Goal: Contribute content: Contribute content

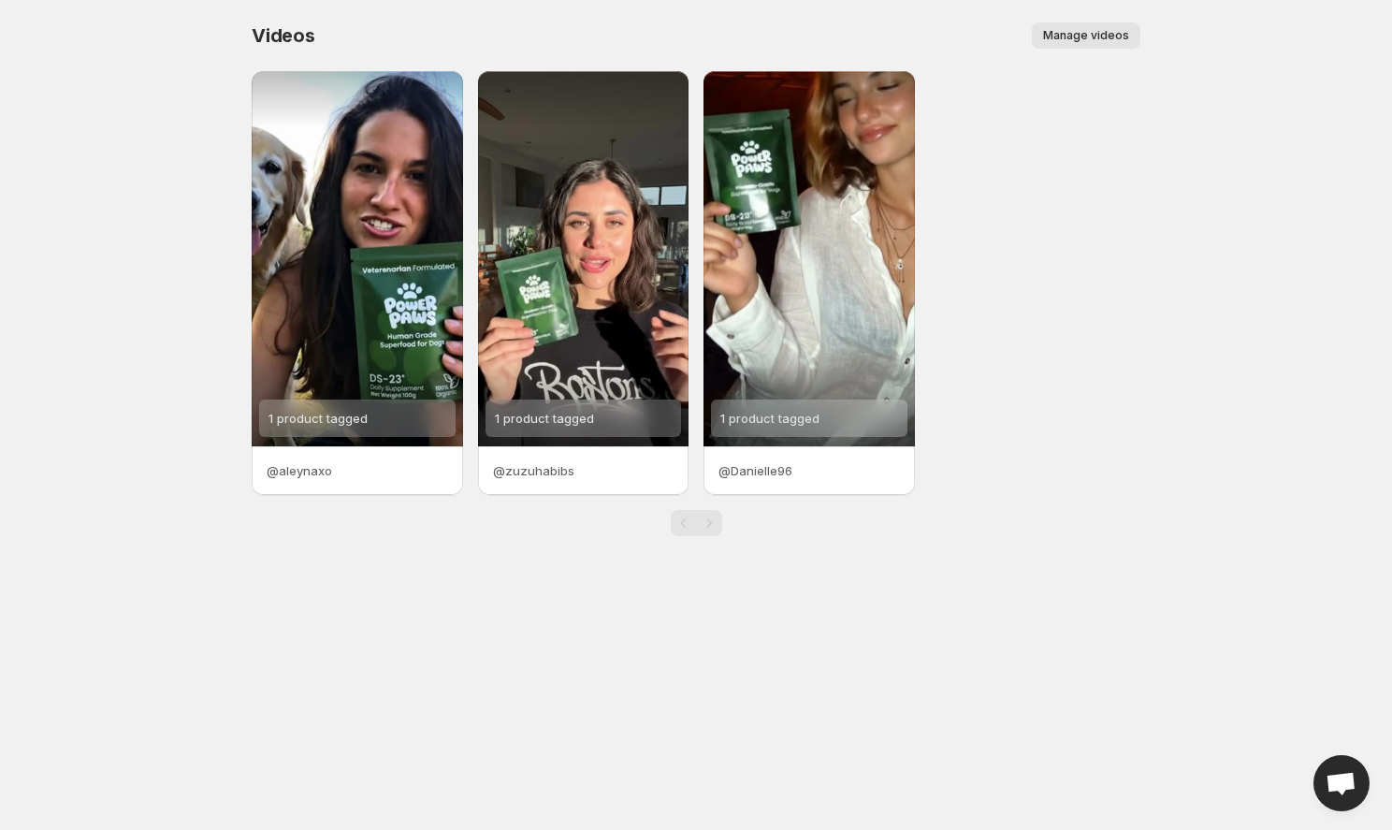
click at [1113, 38] on span "Manage videos" at bounding box center [1086, 35] width 86 height 15
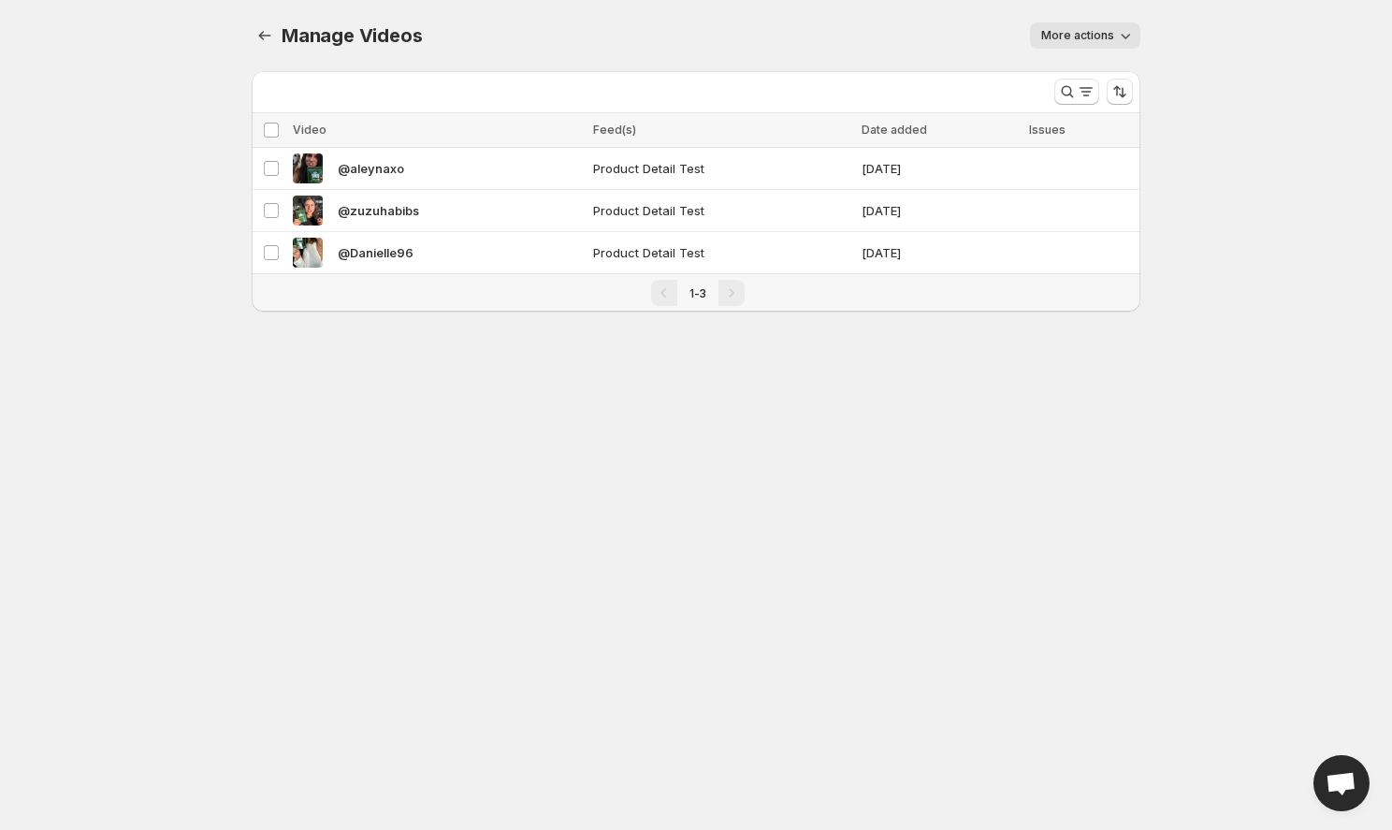
click at [1102, 47] on button "More actions" at bounding box center [1085, 35] width 110 height 26
click at [842, 67] on div "Manage Videos. This page is ready Manage Videos More actions More actions More …" at bounding box center [696, 35] width 889 height 71
click at [255, 39] on button "Manage Videos" at bounding box center [265, 35] width 26 height 26
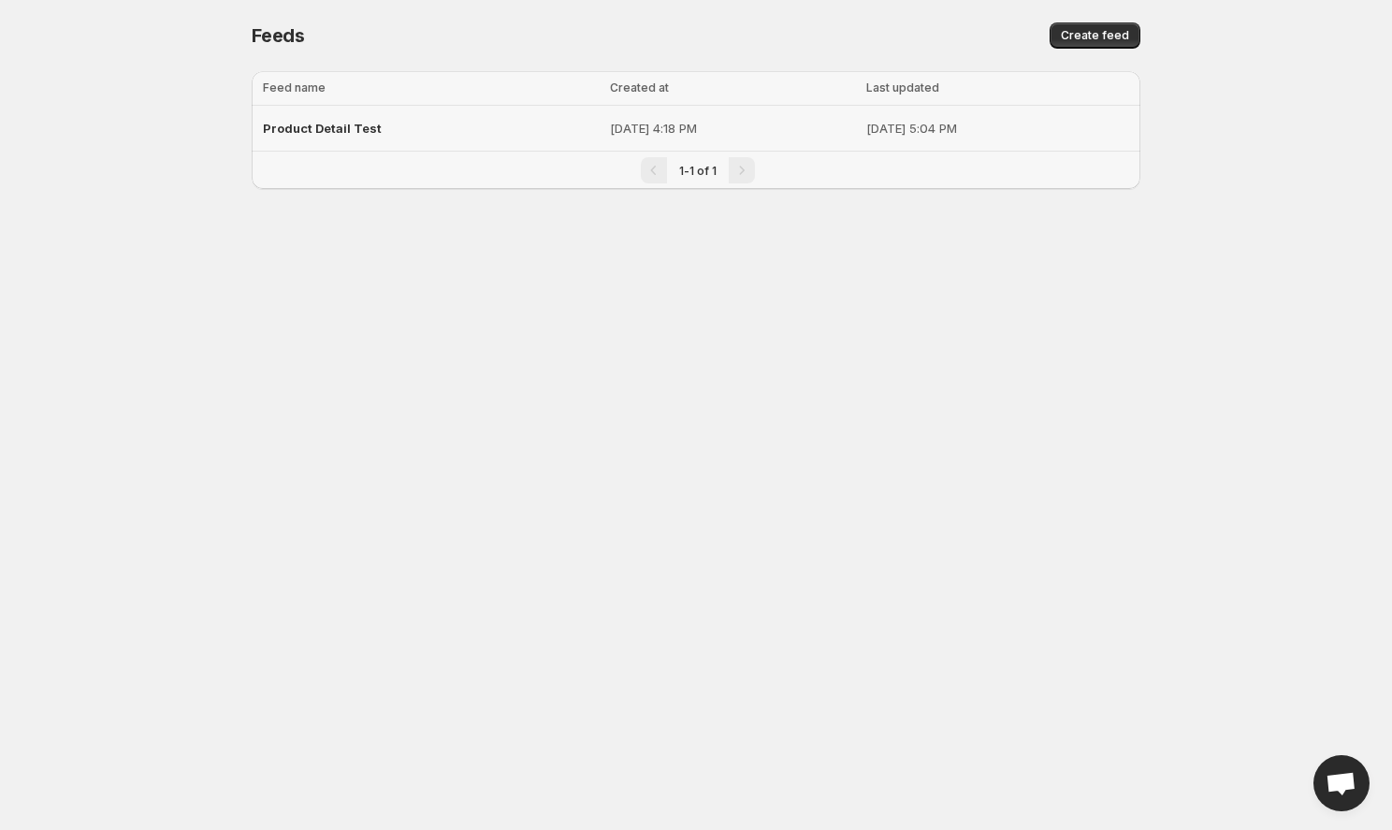
click at [331, 124] on span "Product Detail Test" at bounding box center [322, 128] width 119 height 15
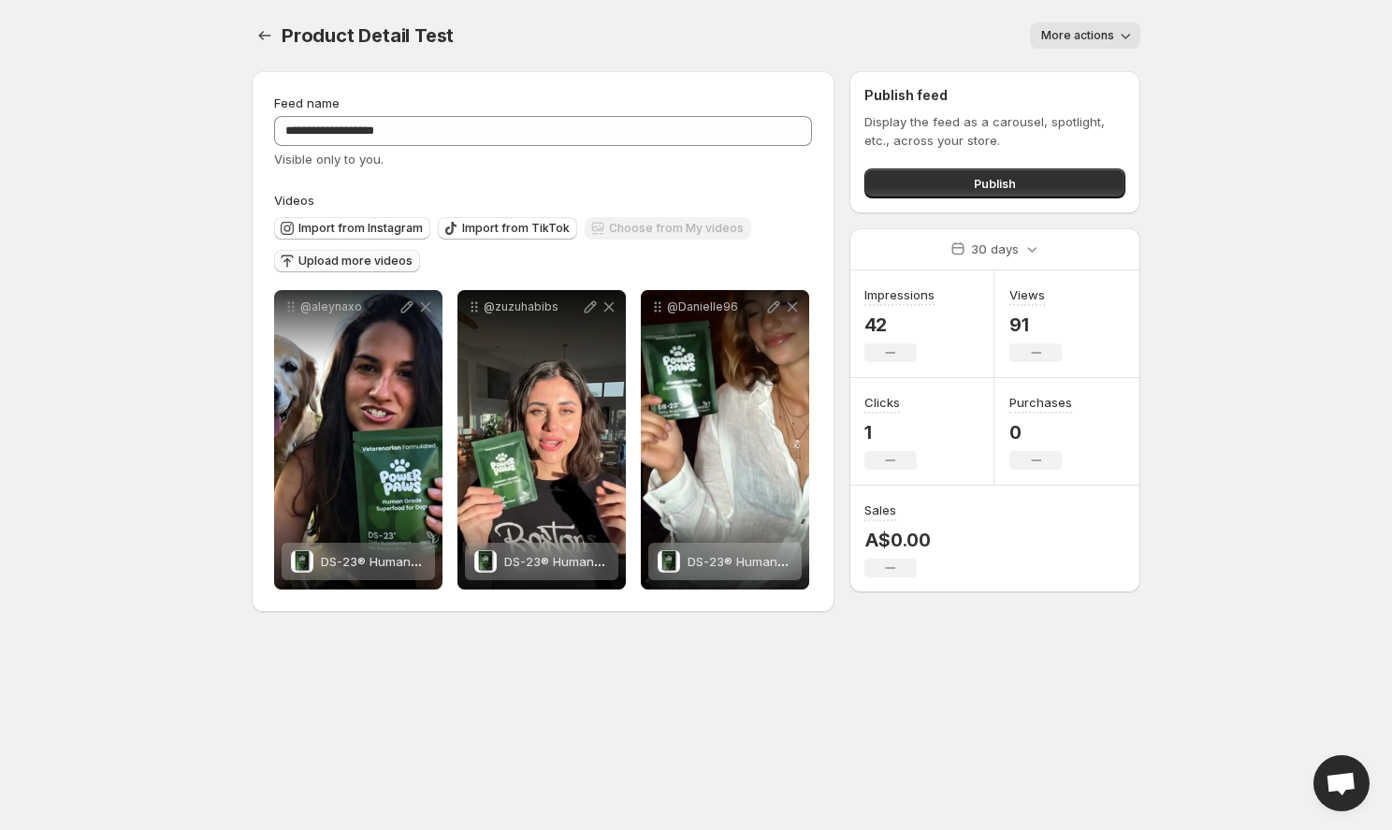
click at [357, 262] on span "Upload more videos" at bounding box center [356, 261] width 114 height 15
click at [362, 262] on span "Upload more videos" at bounding box center [356, 261] width 114 height 15
click at [609, 226] on span "Choose from My videos" at bounding box center [676, 228] width 135 height 15
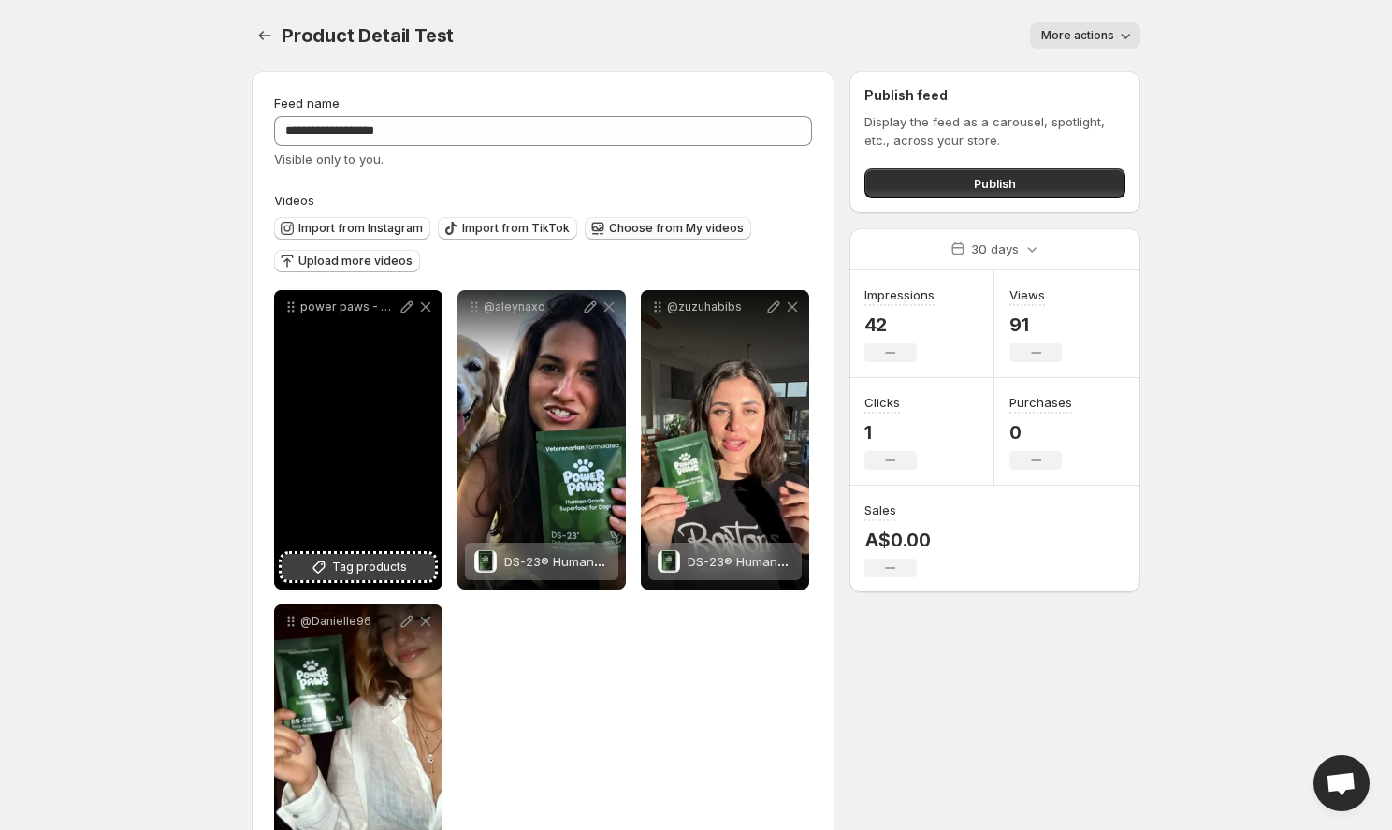
click at [365, 571] on span "Tag products" at bounding box center [369, 567] width 75 height 19
click at [367, 305] on p "power paws - podcast - 1 person" at bounding box center [348, 306] width 97 height 15
click at [411, 305] on icon at bounding box center [407, 307] width 12 height 12
click at [405, 306] on icon at bounding box center [407, 307] width 12 height 12
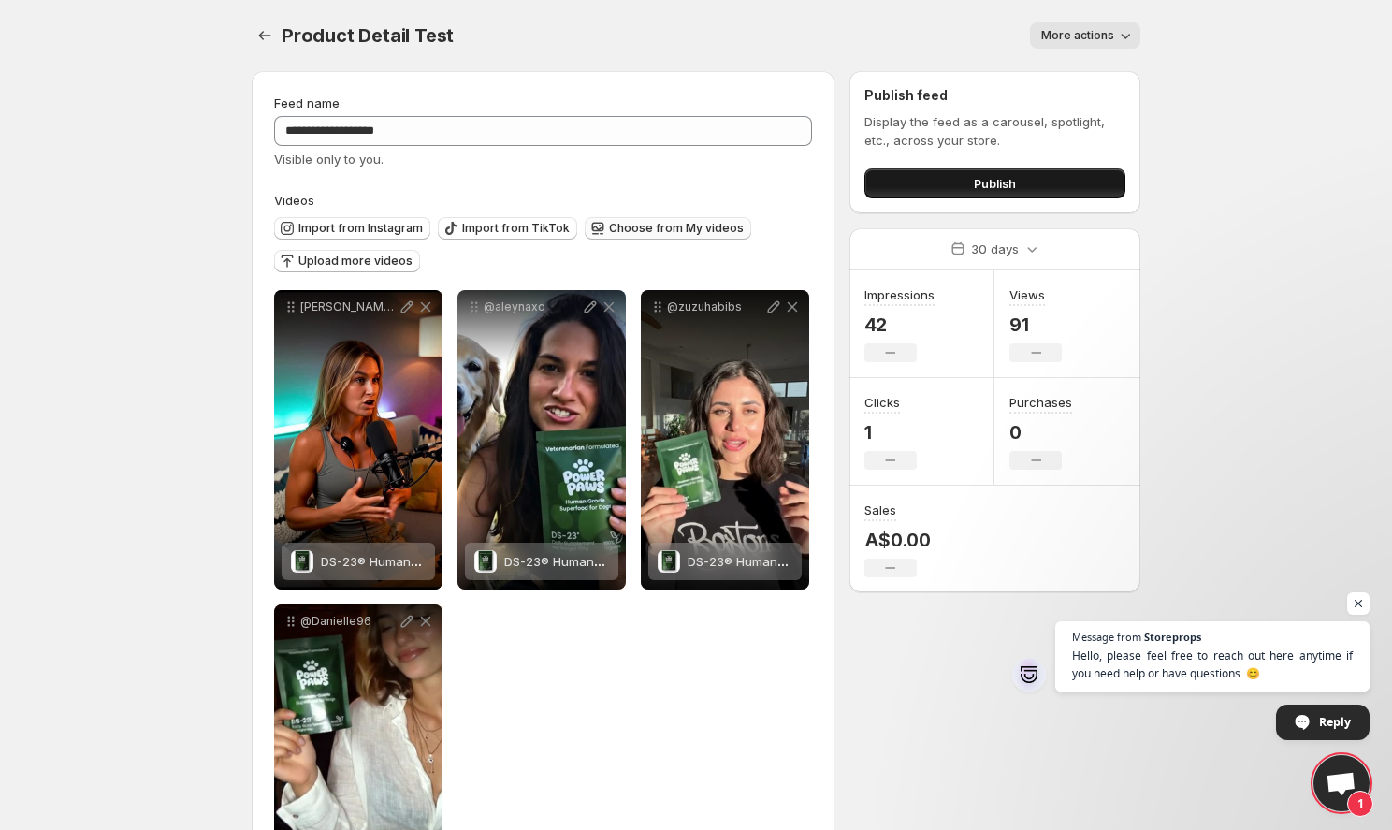
click at [1009, 183] on span "Publish" at bounding box center [995, 183] width 42 height 19
